Goal: Task Accomplishment & Management: Manage account settings

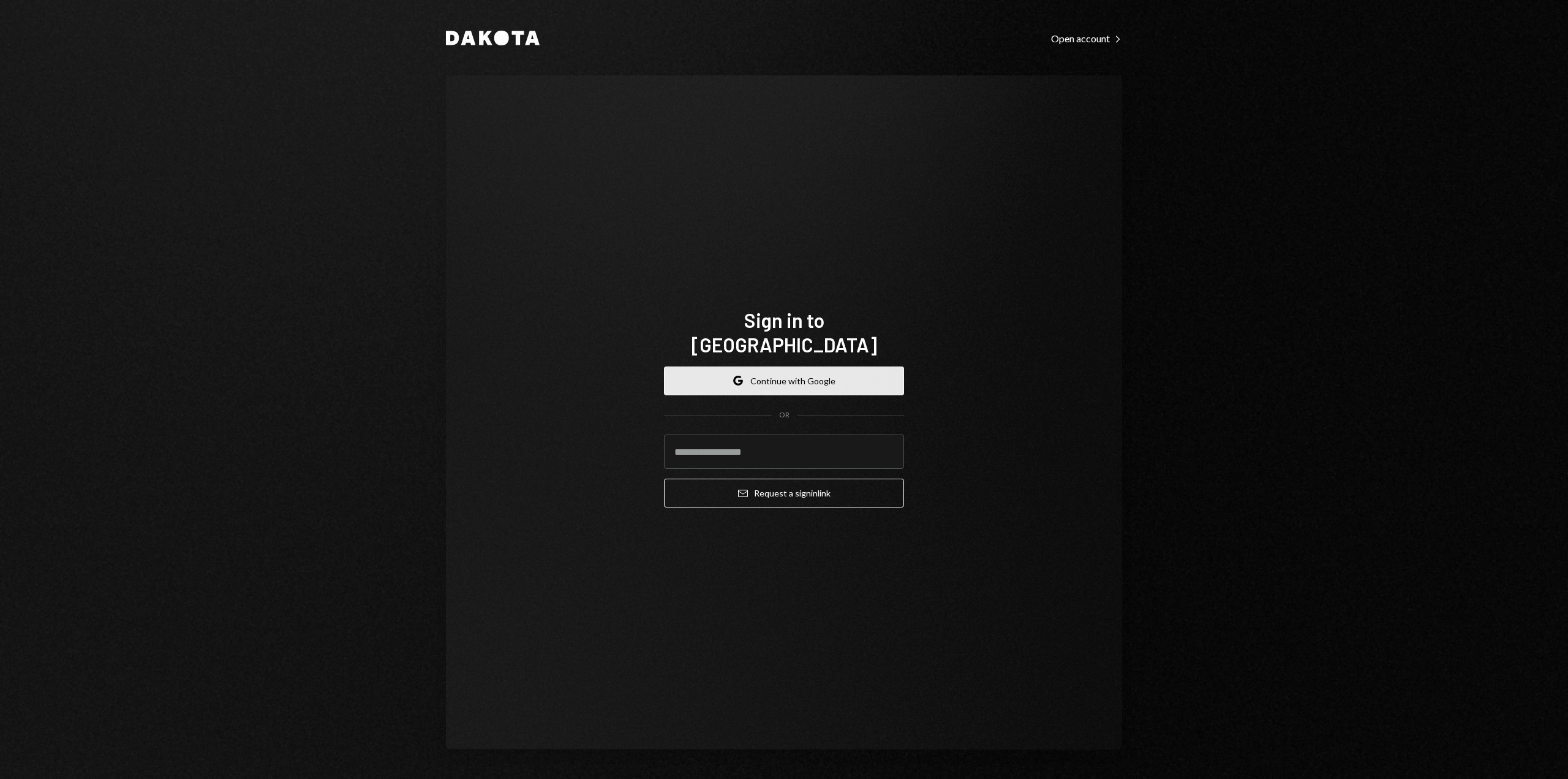
drag, startPoint x: 868, startPoint y: 379, endPoint x: 867, endPoint y: 373, distance: 6.1
click at [867, 373] on button "Google Continue with Google" at bounding box center [784, 381] width 240 height 29
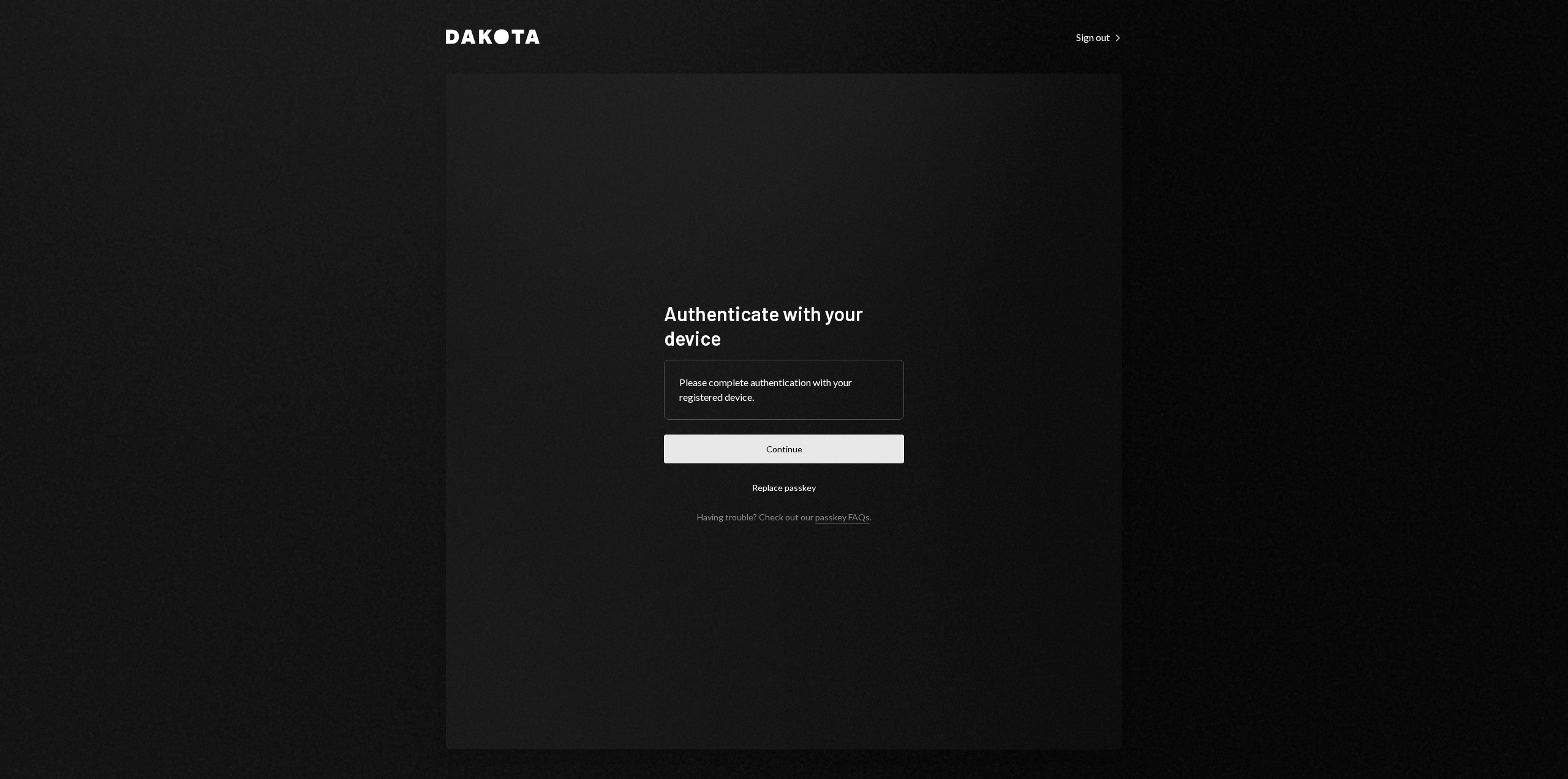
click at [834, 458] on button "Continue" at bounding box center [784, 449] width 240 height 29
